Goal: Find specific page/section: Find specific page/section

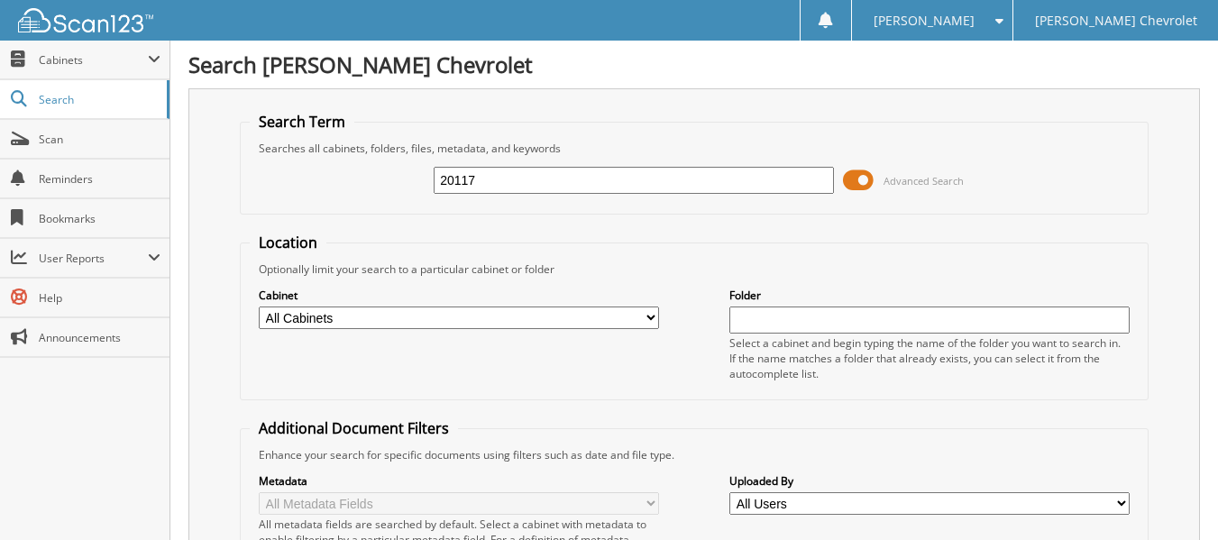
type input "20117"
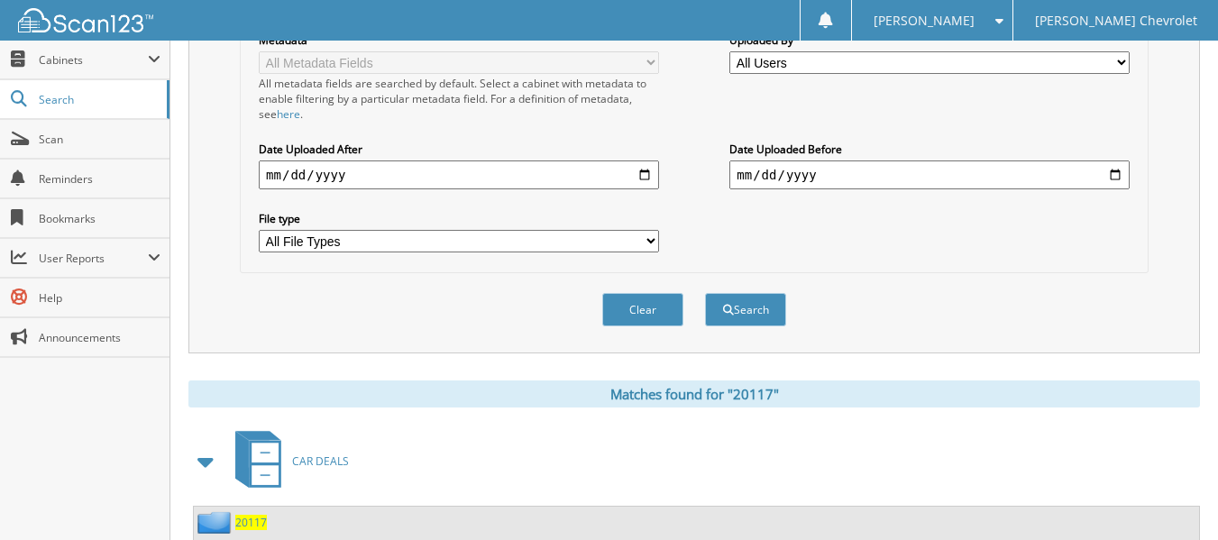
scroll to position [451, 0]
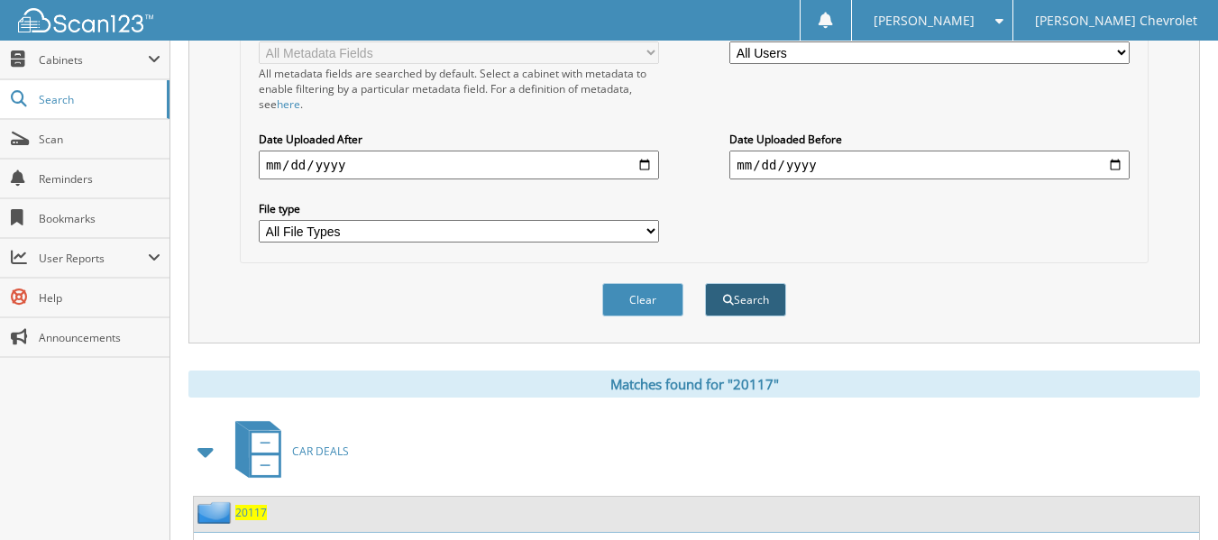
click at [752, 317] on button "Search" at bounding box center [745, 299] width 81 height 33
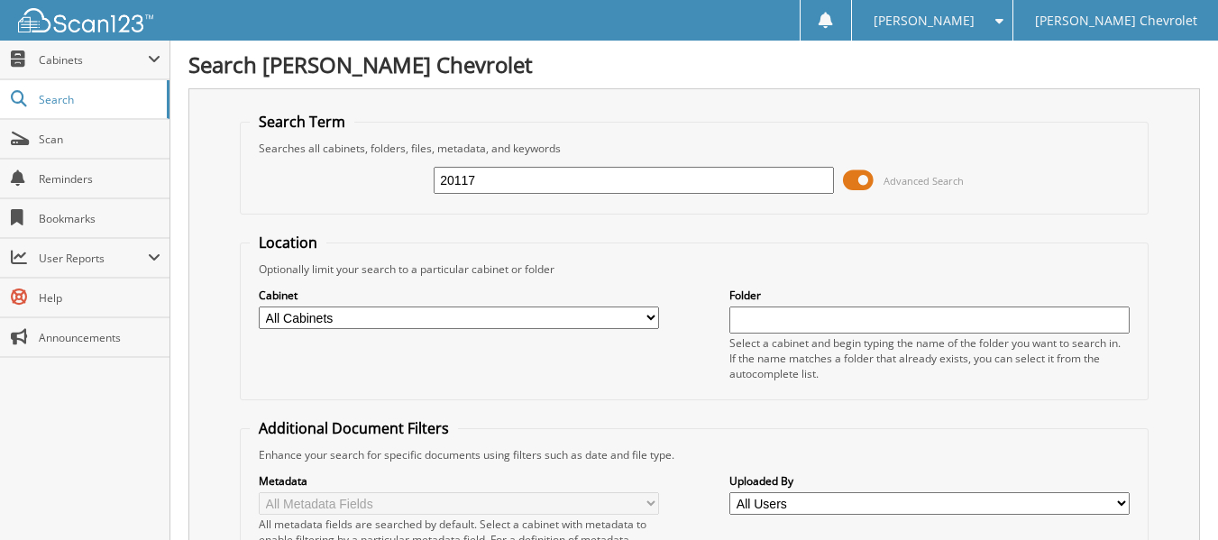
click at [747, 308] on input "text" at bounding box center [930, 320] width 400 height 27
click at [56, 101] on span "Search" at bounding box center [98, 99] width 119 height 15
click at [86, 61] on span "Cabinets" at bounding box center [93, 59] width 109 height 15
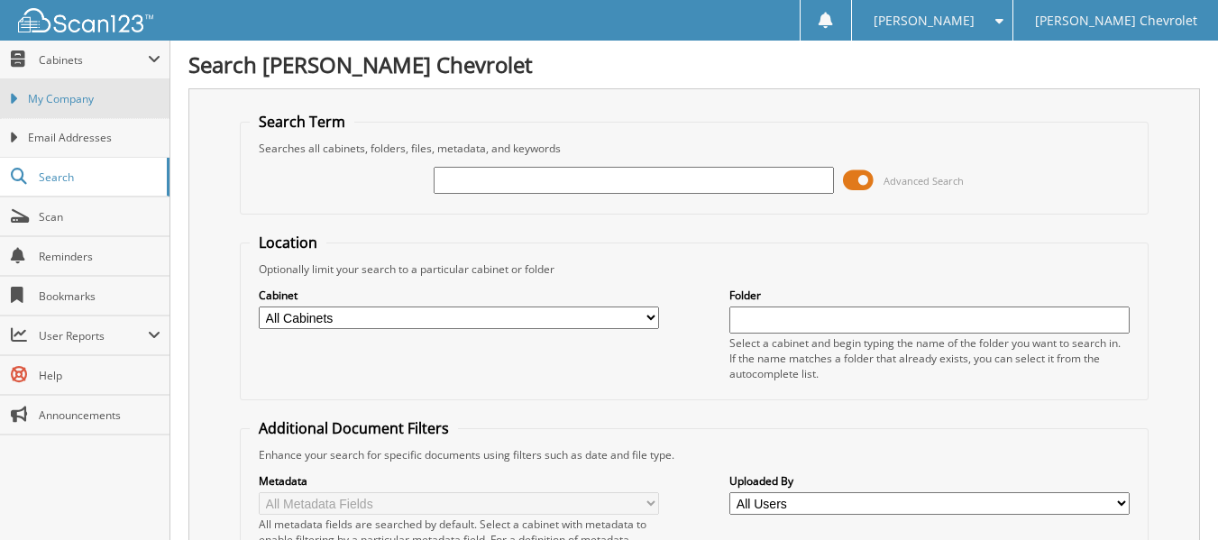
click at [70, 102] on span "My Company" at bounding box center [94, 99] width 133 height 16
